Goal: Information Seeking & Learning: Find specific fact

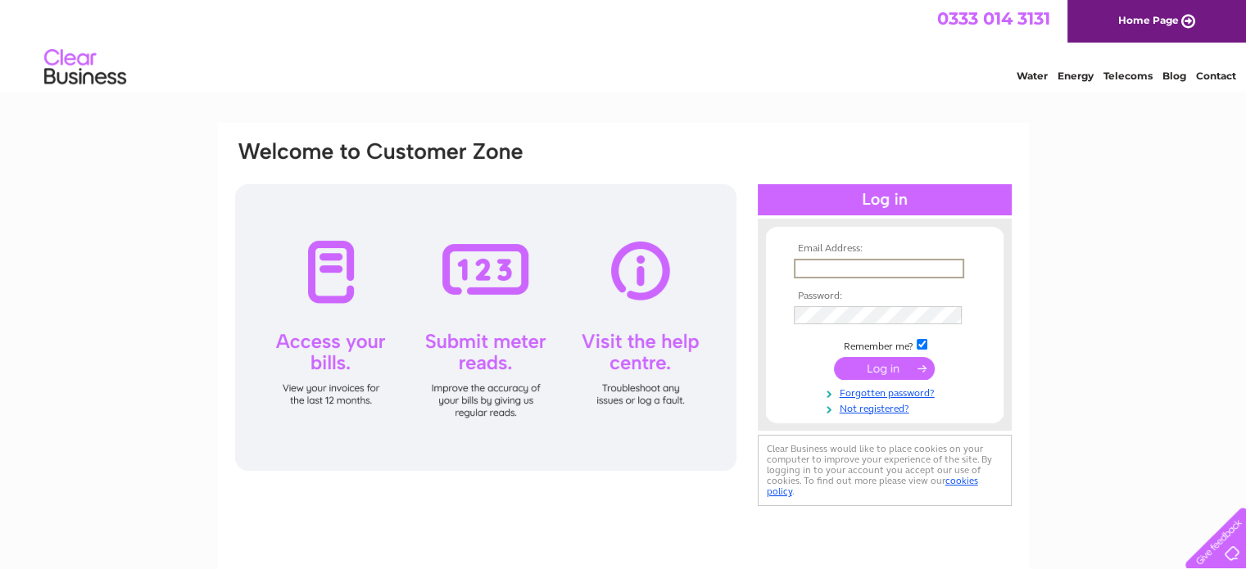
click at [815, 272] on input "text" at bounding box center [879, 269] width 170 height 20
paste input "dean.smith@ryscocorrosion.com"
type input "dean.smith@ryscocorrosion.com"
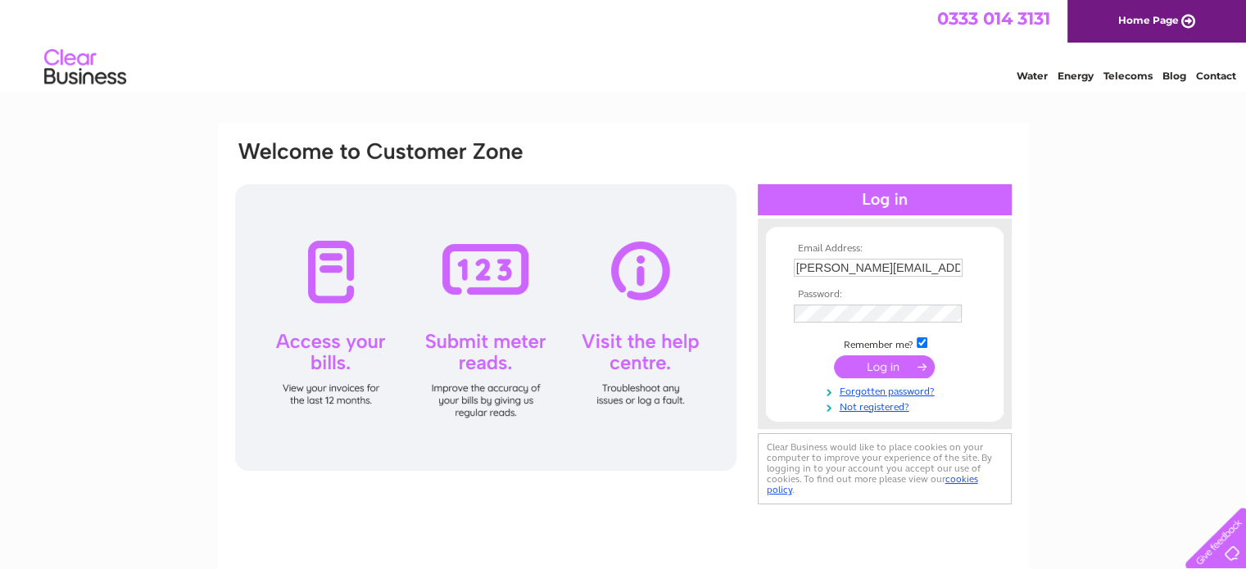
click at [872, 361] on input "submit" at bounding box center [884, 367] width 101 height 23
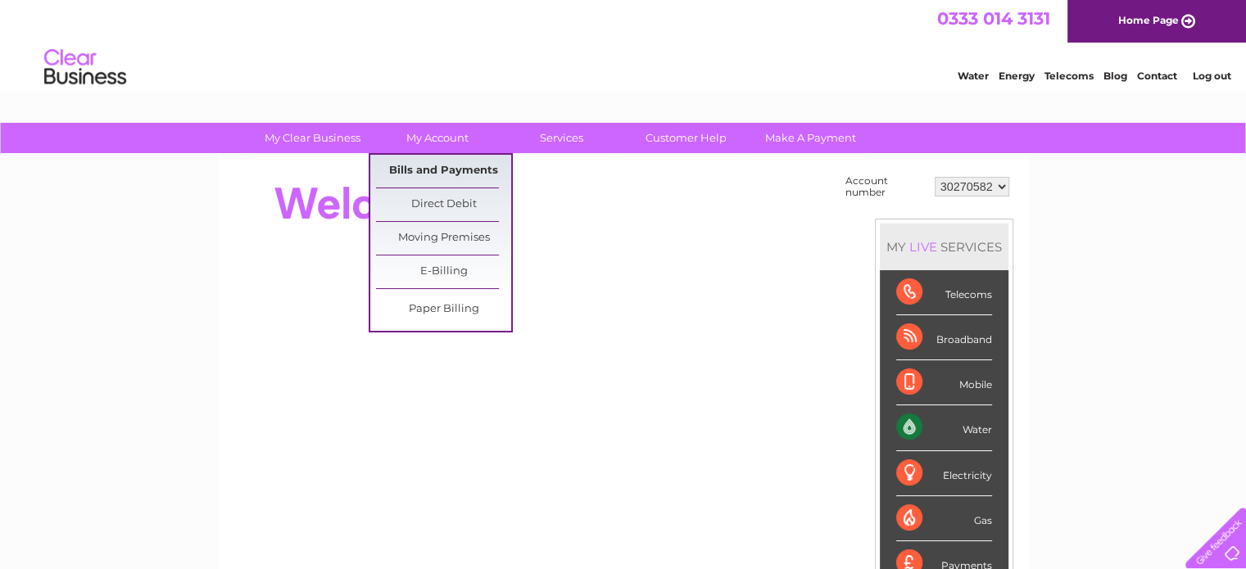
click at [446, 176] on link "Bills and Payments" at bounding box center [443, 171] width 135 height 33
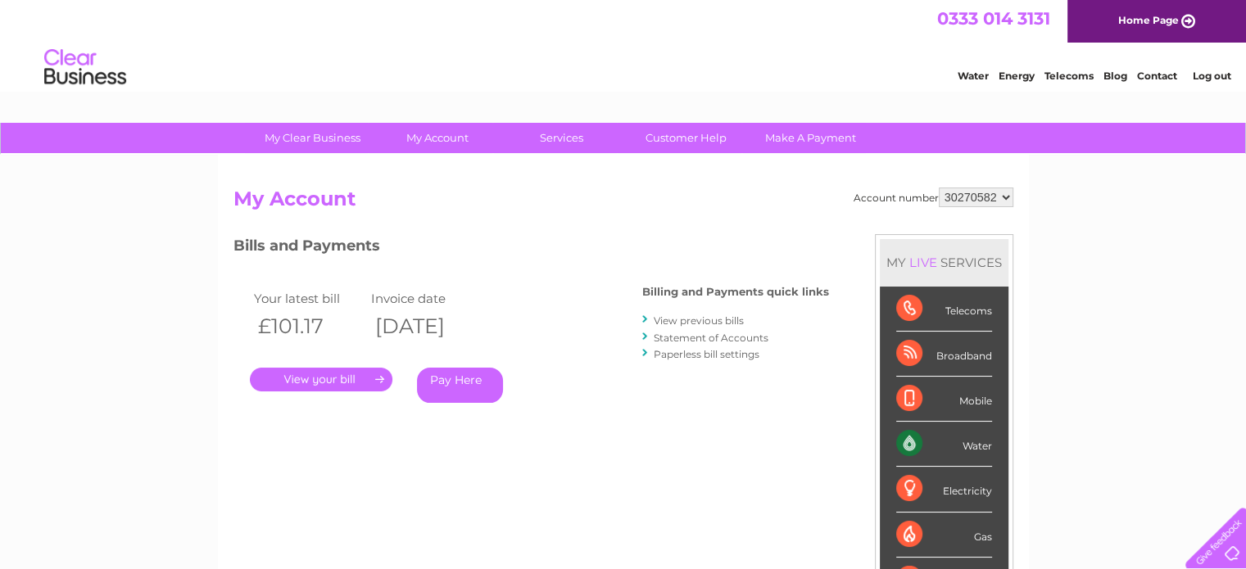
click at [365, 386] on link "." at bounding box center [321, 380] width 143 height 24
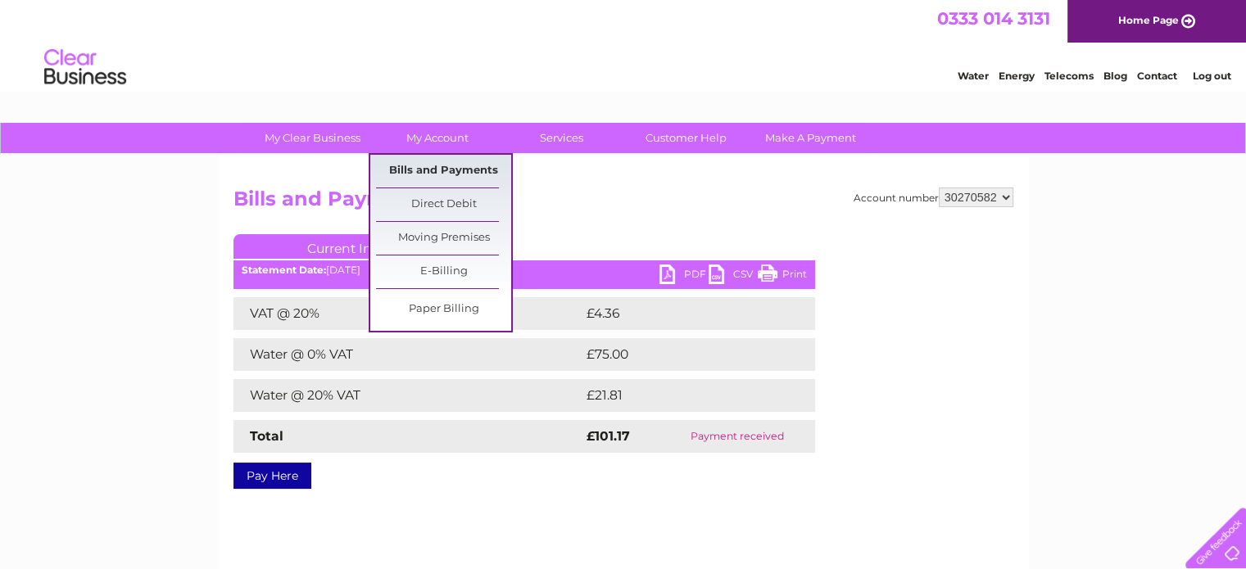
click at [430, 171] on link "Bills and Payments" at bounding box center [443, 171] width 135 height 33
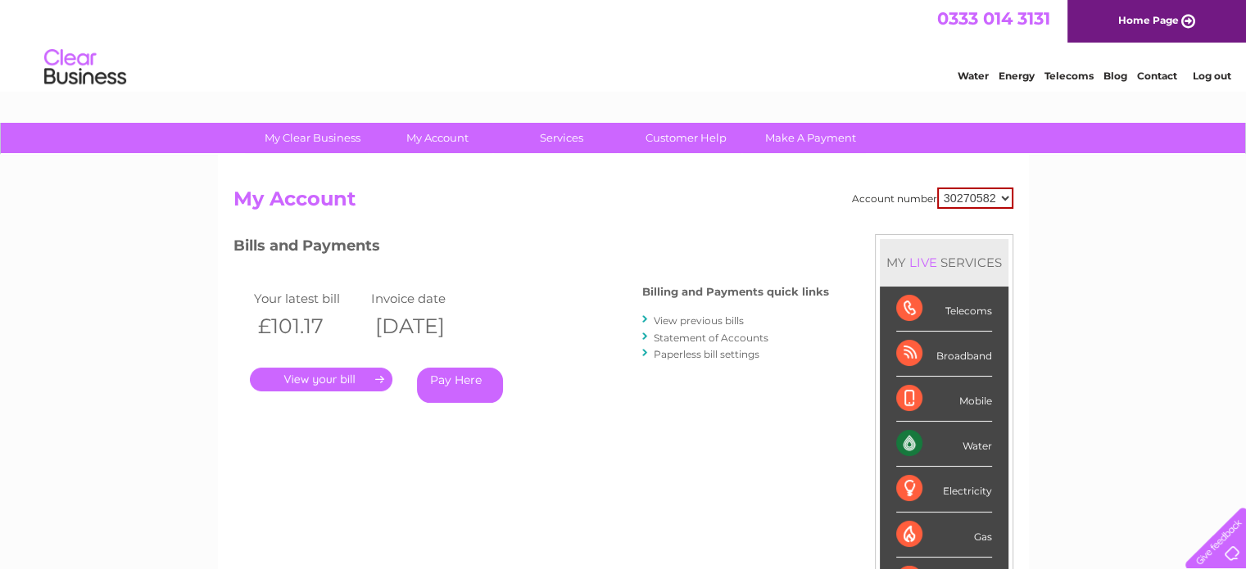
click at [695, 319] on link "View previous bills" at bounding box center [699, 321] width 90 height 12
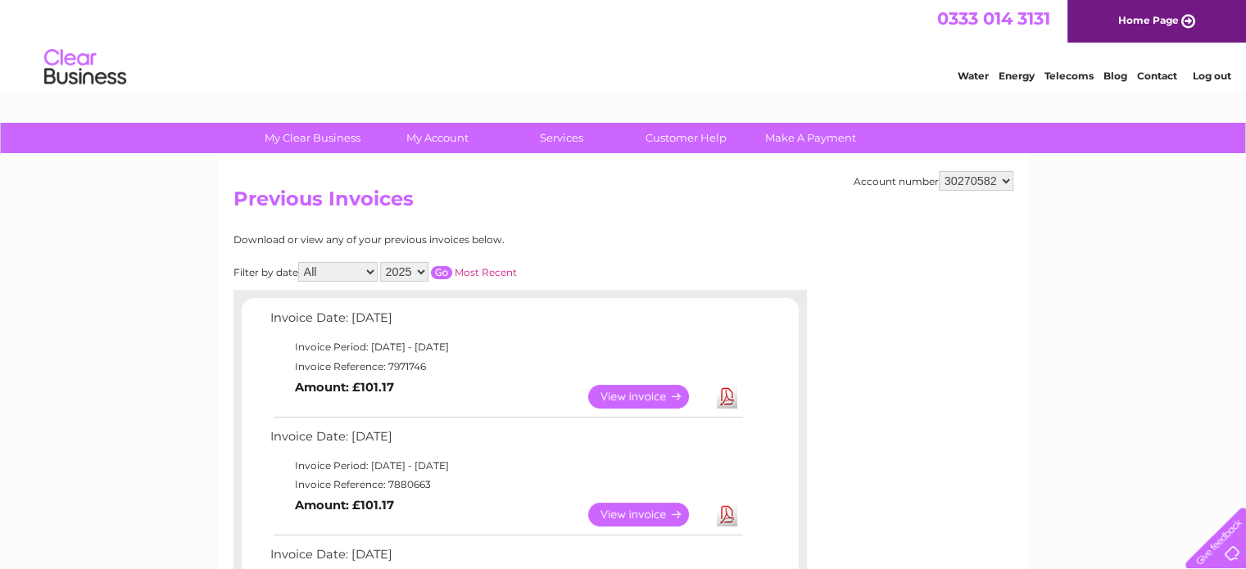
click at [410, 487] on td "Invoice Reference: 7880663" at bounding box center [505, 485] width 479 height 20
copy td "7880663"
click at [398, 365] on td "Invoice Reference: 7971746" at bounding box center [505, 367] width 479 height 20
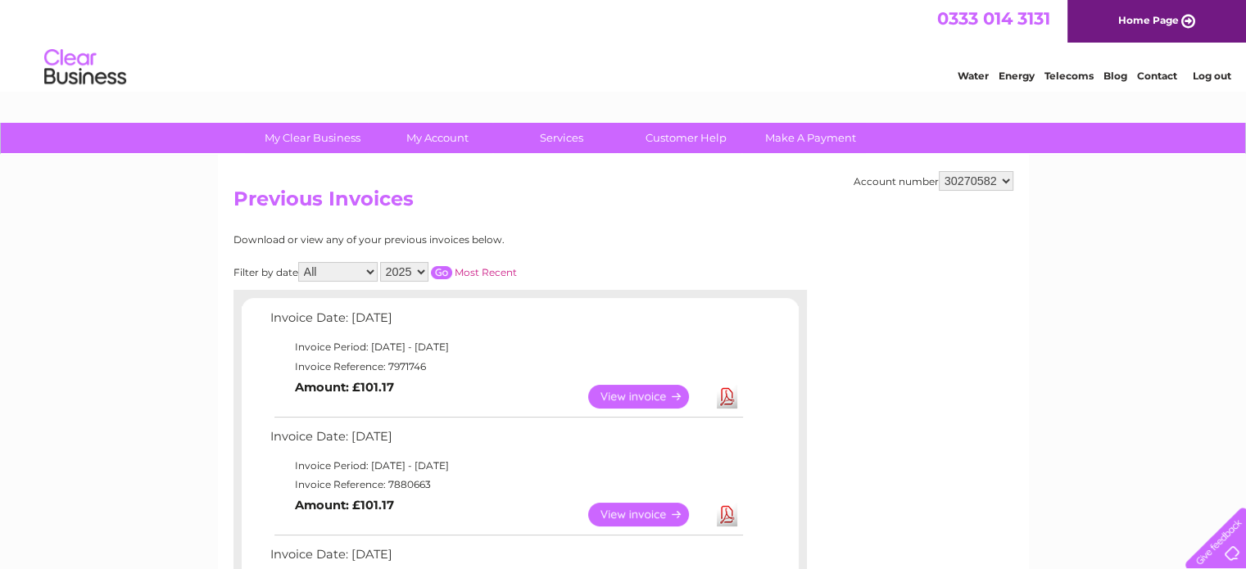
copy td "7971746"
